Goal: Information Seeking & Learning: Learn about a topic

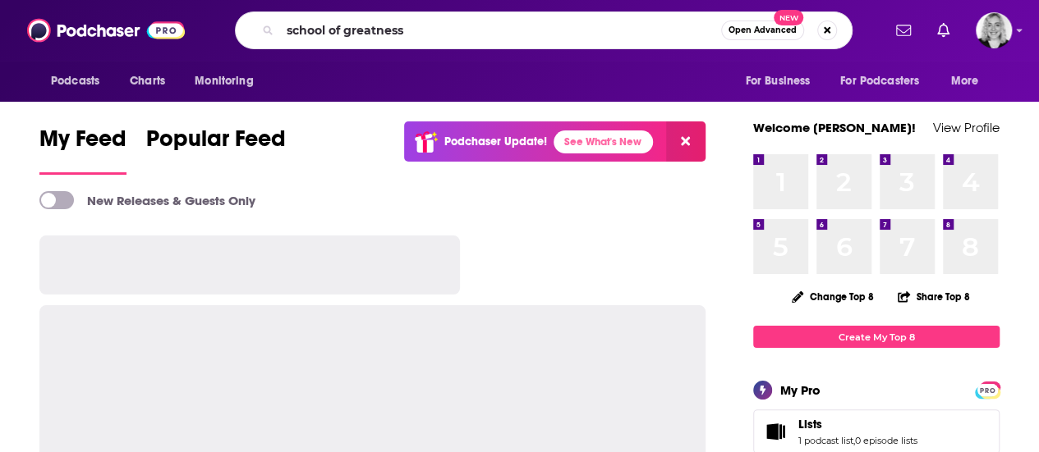
type input "school of greatness"
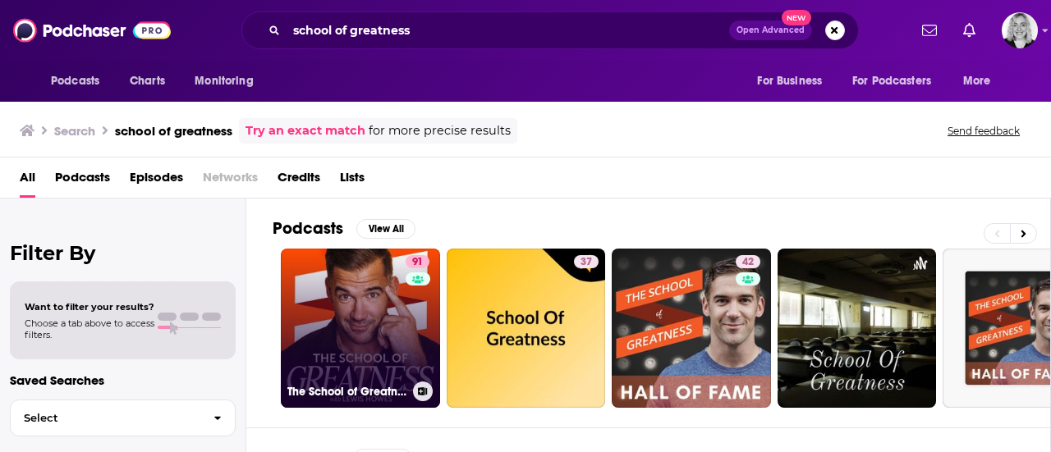
click at [348, 281] on link "91 The School of Greatness" at bounding box center [360, 328] width 159 height 159
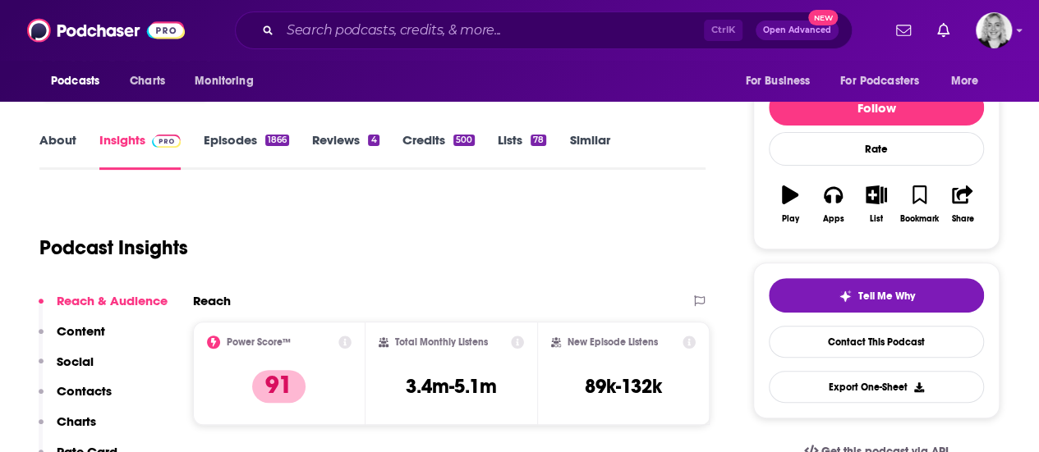
scroll to position [200, 0]
